Goal: Task Accomplishment & Management: Use online tool/utility

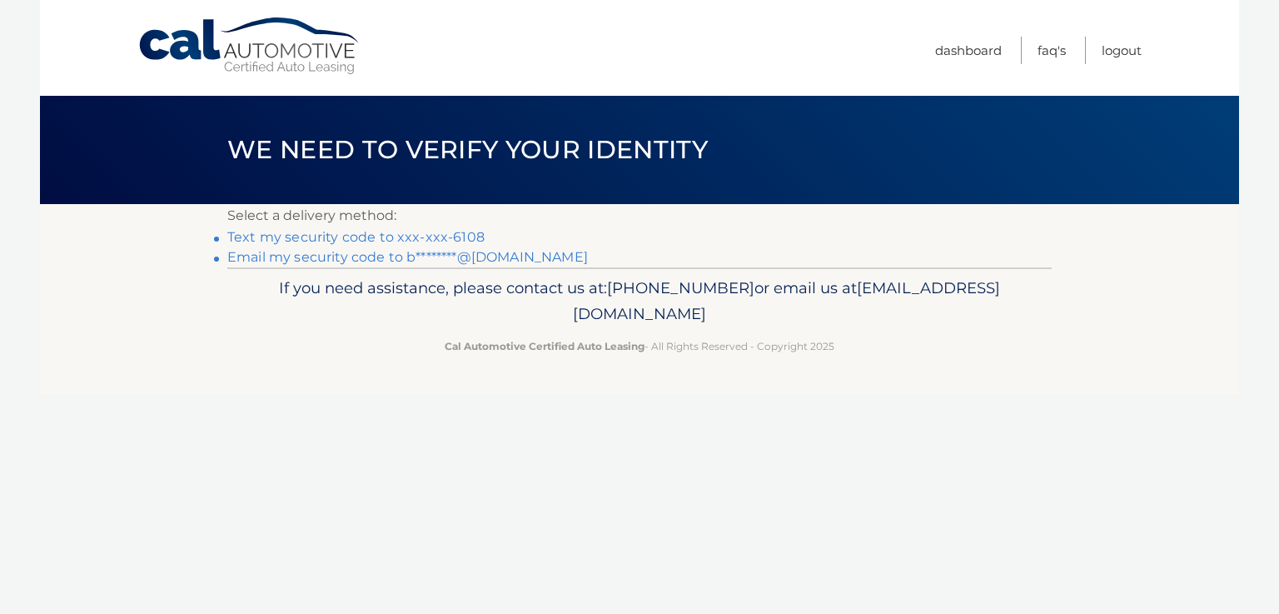
click at [468, 237] on link "Text my security code to xxx-xxx-6108" at bounding box center [355, 237] width 257 height 16
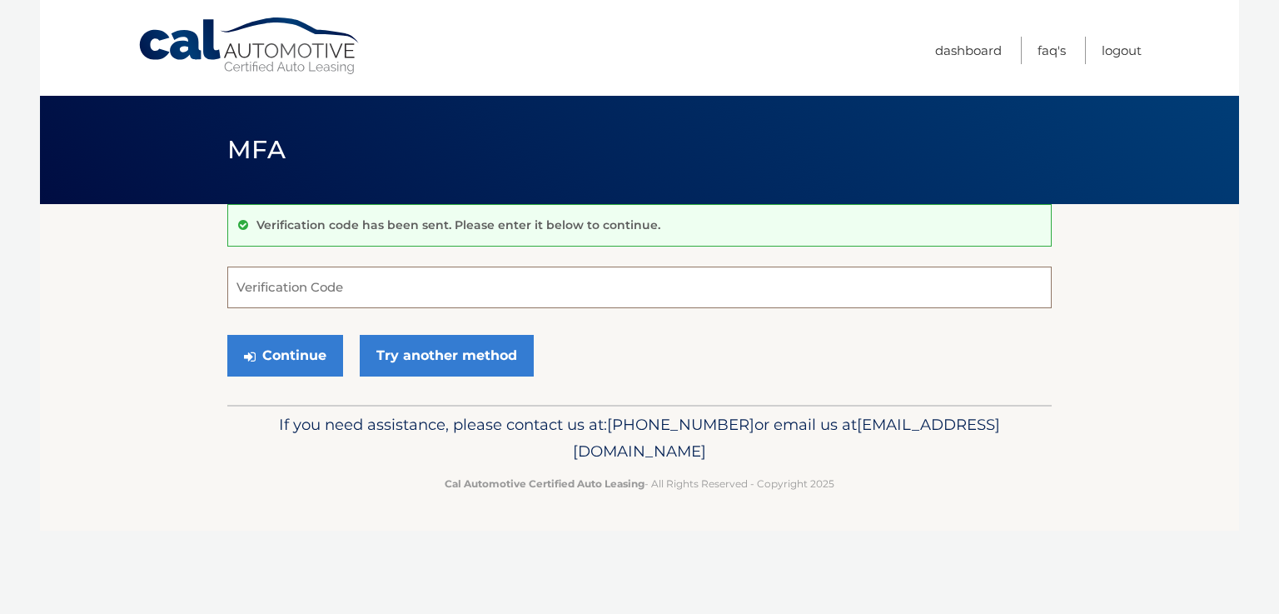
click at [258, 285] on input "Verification Code" at bounding box center [639, 288] width 825 height 42
type input "571434"
click at [302, 366] on button "Continue" at bounding box center [285, 356] width 116 height 42
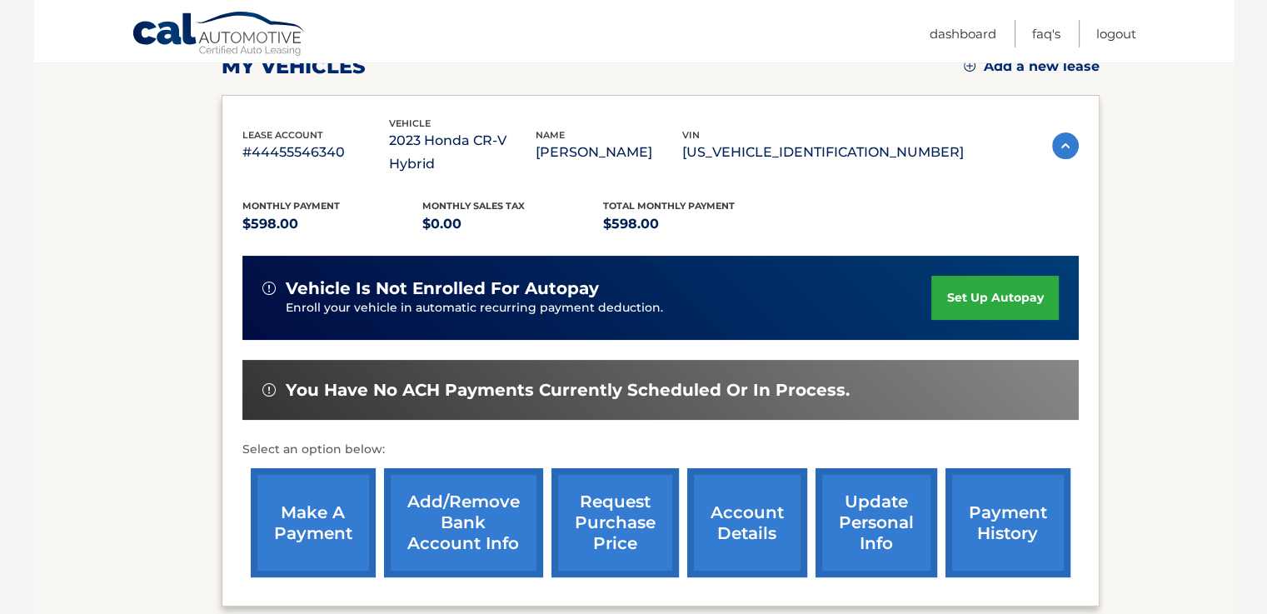
scroll to position [333, 0]
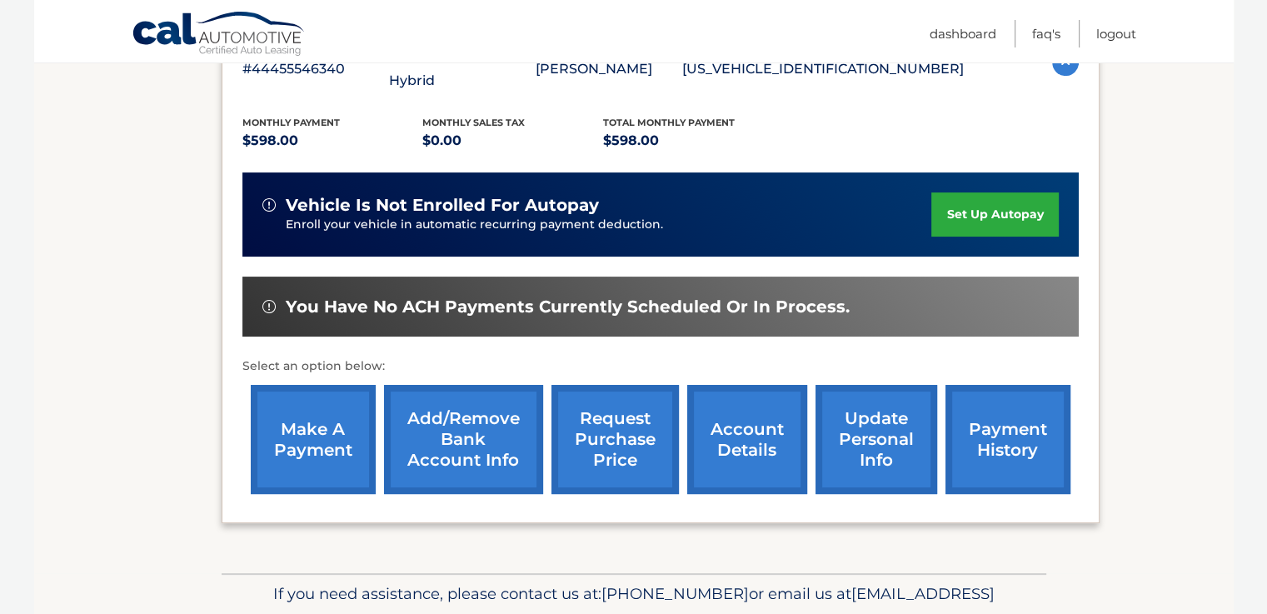
click at [323, 421] on link "make a payment" at bounding box center [313, 439] width 125 height 109
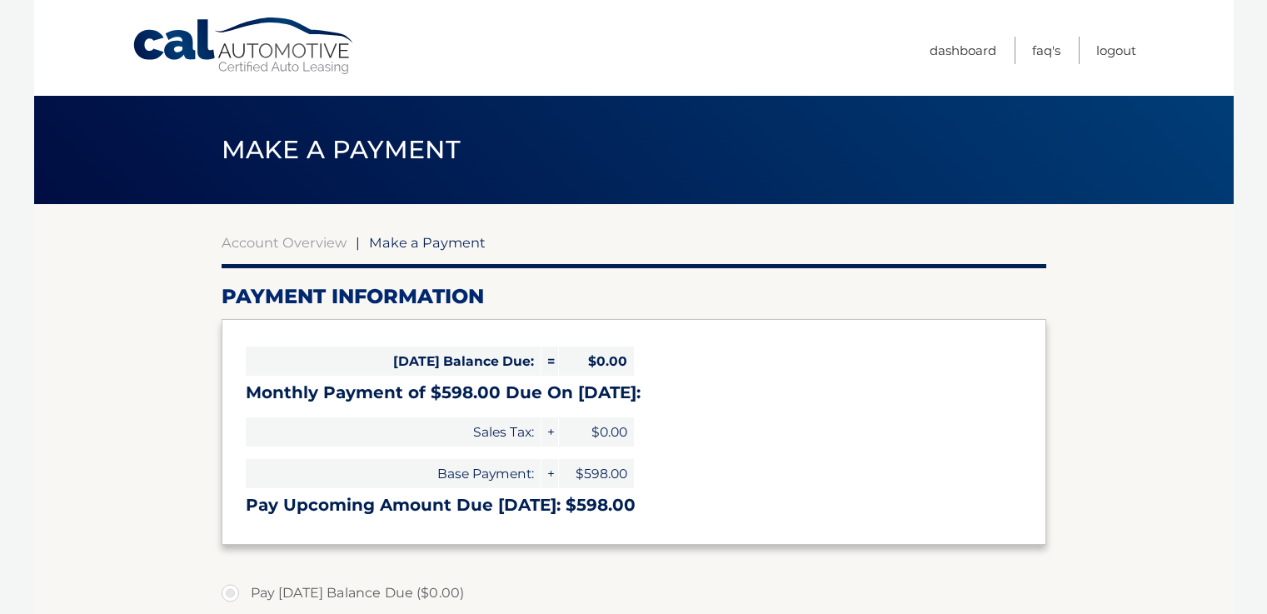
select select "Njg1MjVkMmYtY2JjMi00MWNkLWE4ZWEtZDA5MGQ5M2IxNjNj"
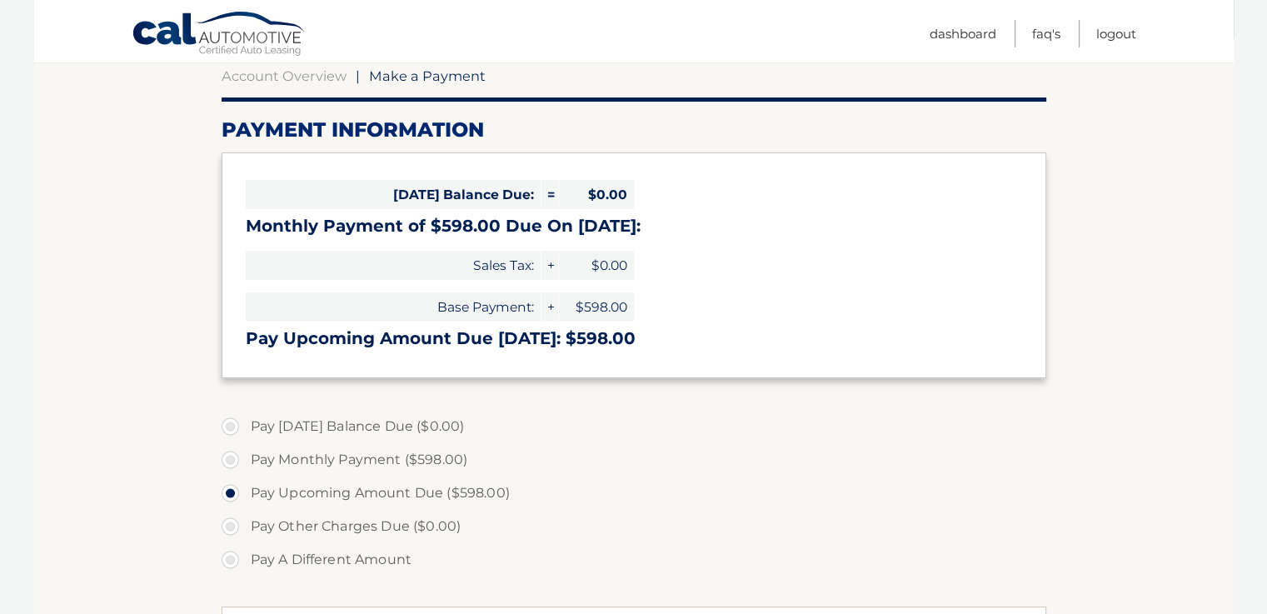
scroll to position [416, 0]
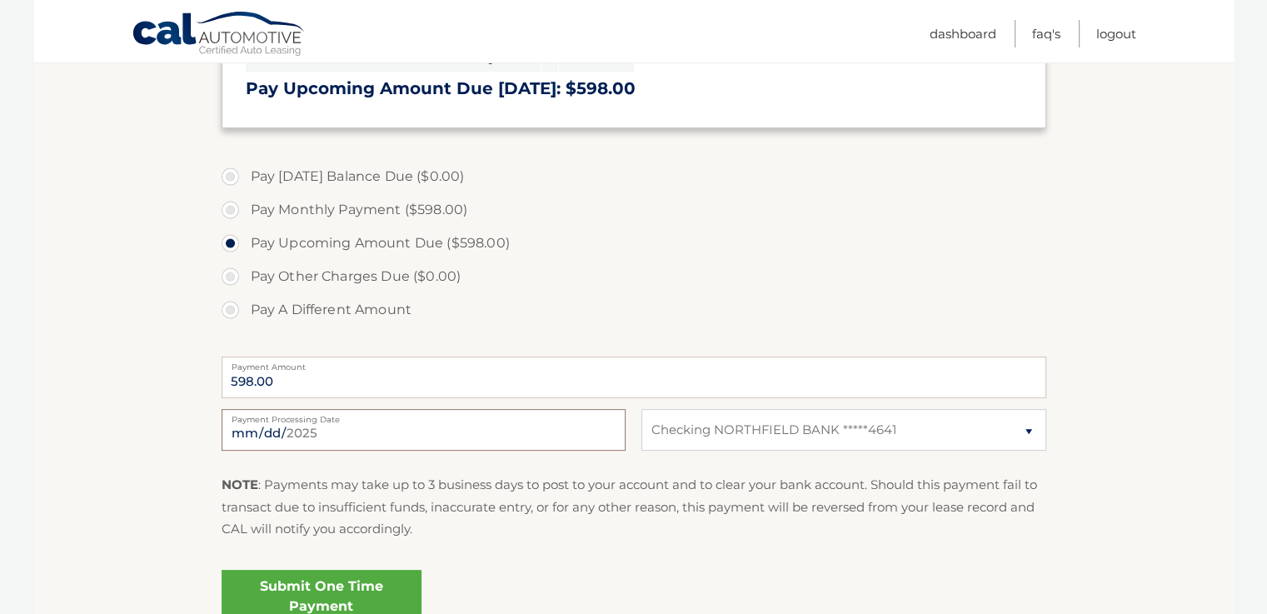
click at [330, 431] on input "[DATE]" at bounding box center [424, 430] width 404 height 42
type input "[DATE]"
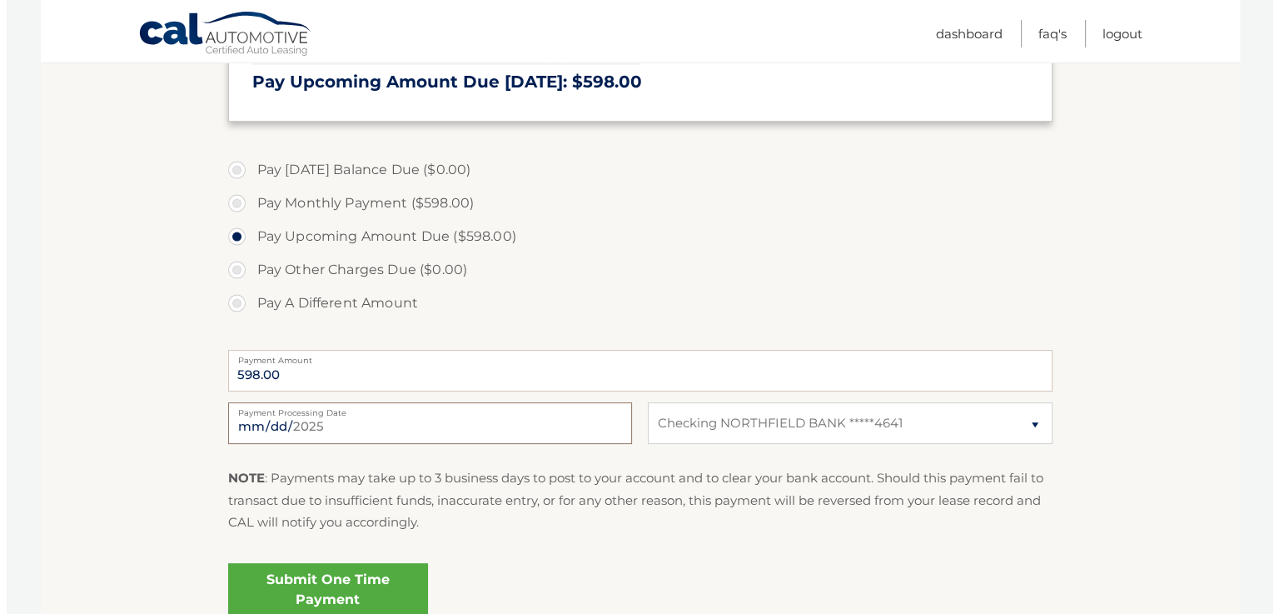
scroll to position [576, 0]
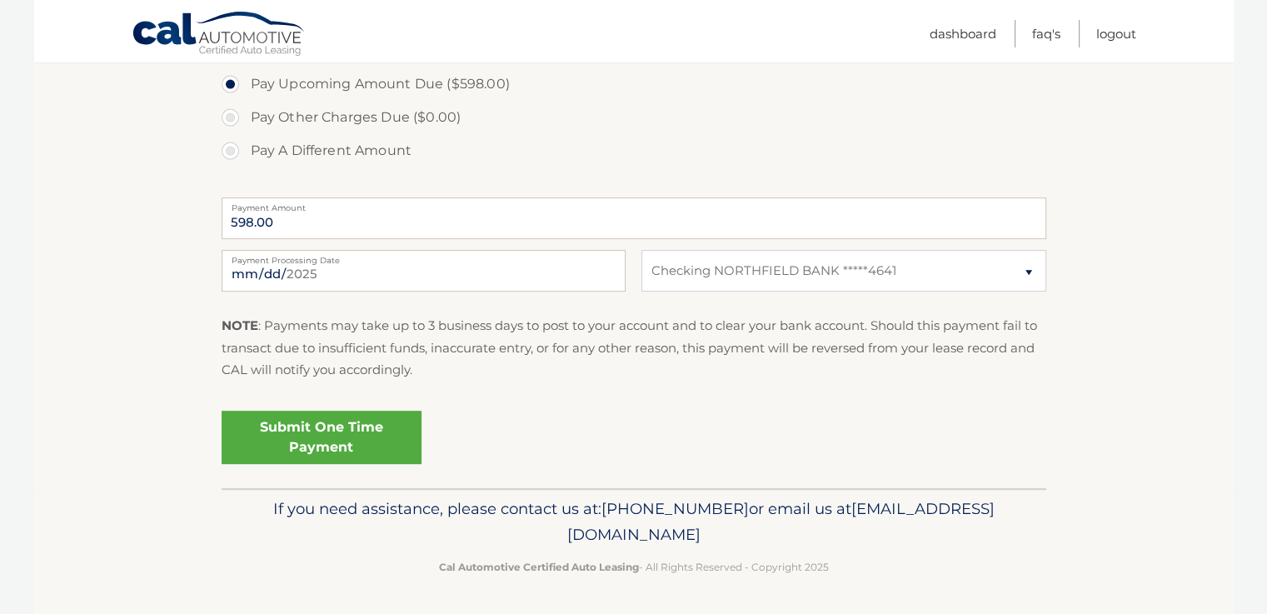
click at [345, 432] on link "Submit One Time Payment" at bounding box center [322, 437] width 200 height 53
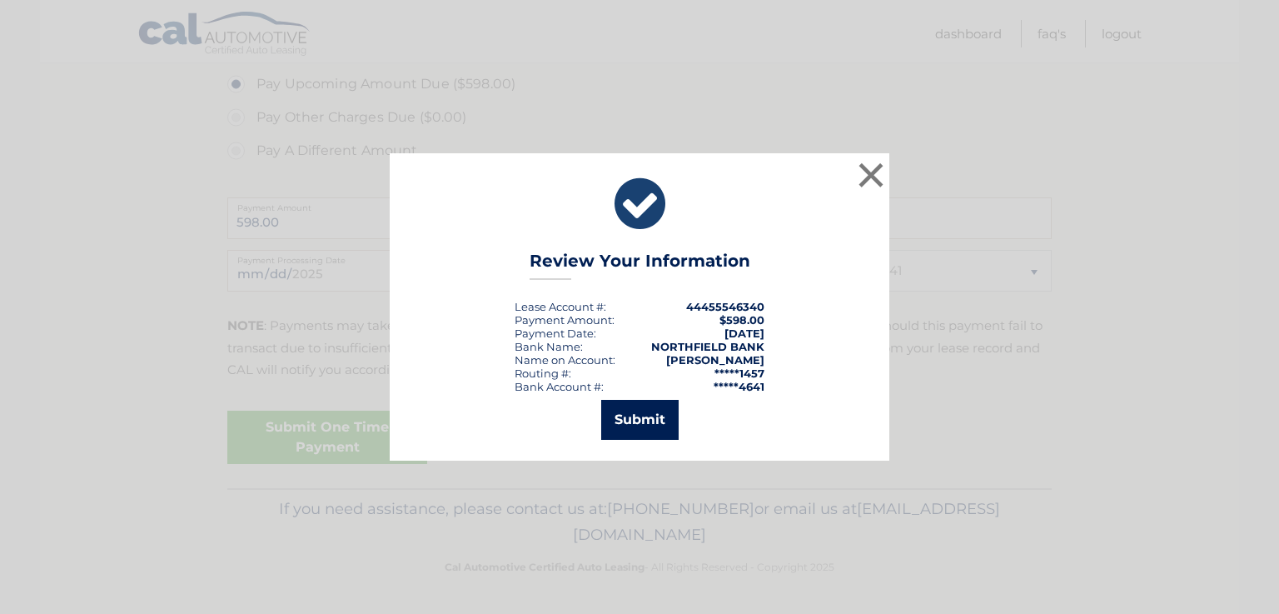
click at [661, 417] on button "Submit" at bounding box center [639, 420] width 77 height 40
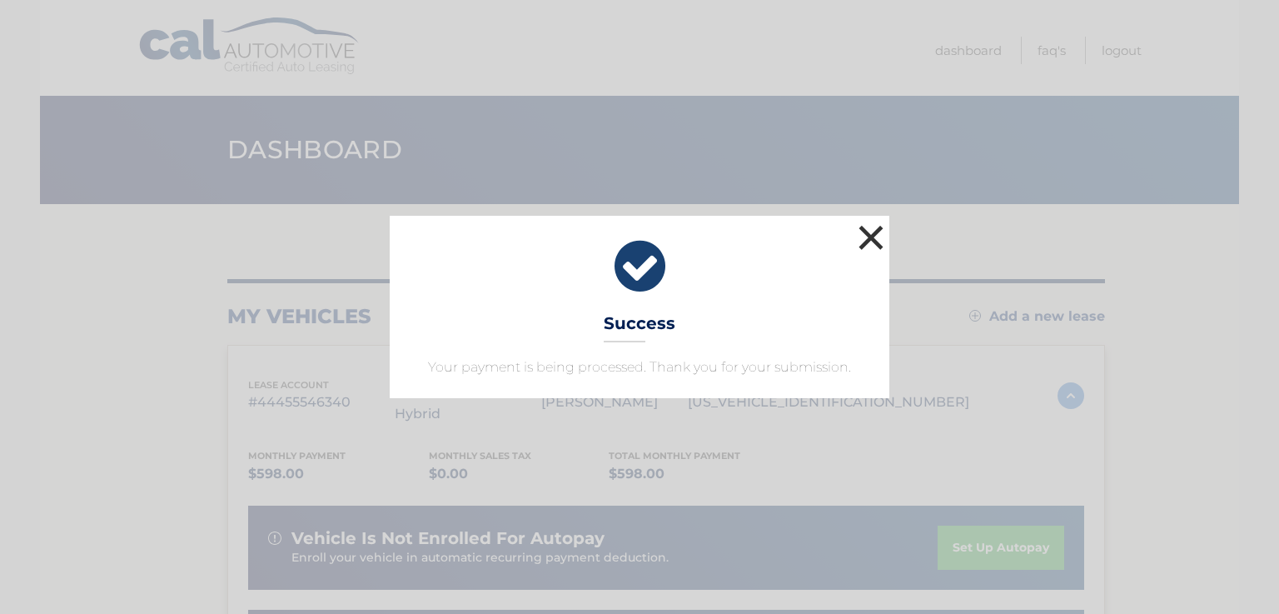
click at [875, 239] on button "×" at bounding box center [871, 237] width 33 height 33
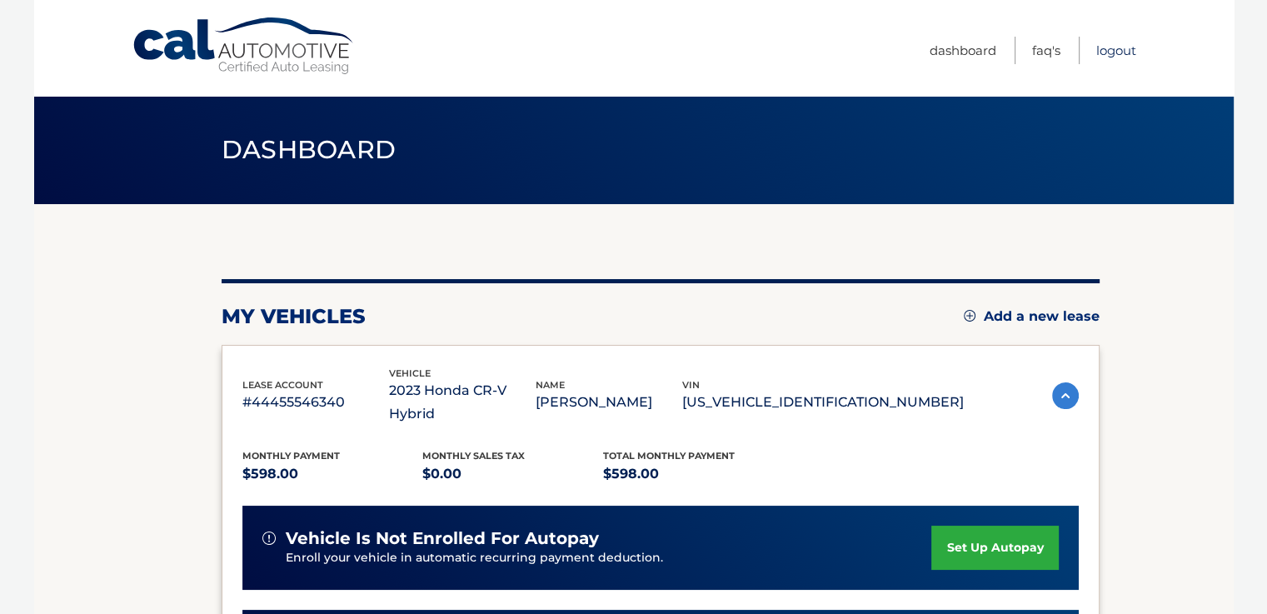
click at [1103, 47] on link "Logout" at bounding box center [1116, 50] width 40 height 27
